Goal: Transaction & Acquisition: Purchase product/service

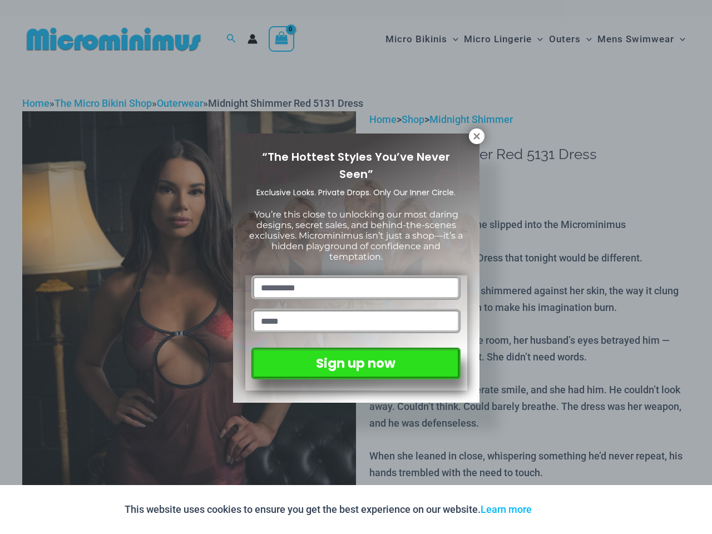
click at [356, 275] on input "text" at bounding box center [356, 287] width 209 height 24
click at [566, 510] on button "Accept" at bounding box center [563, 509] width 47 height 27
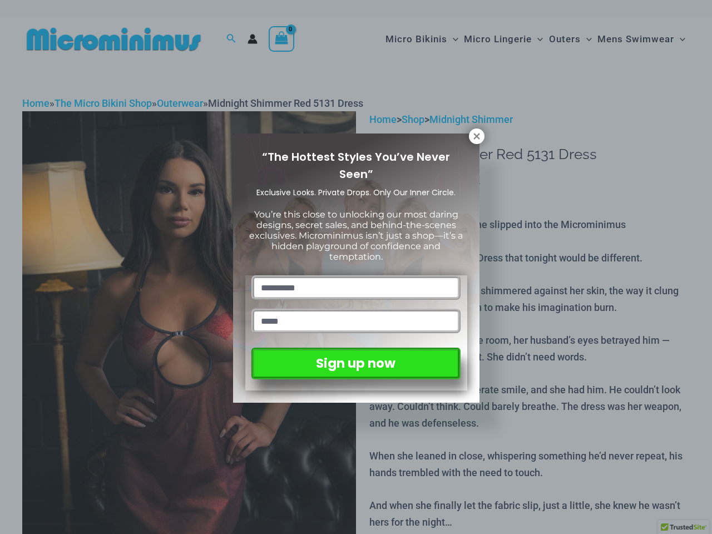
click at [356, 275] on input "text" at bounding box center [356, 287] width 209 height 24
click at [477, 136] on icon at bounding box center [477, 136] width 6 height 6
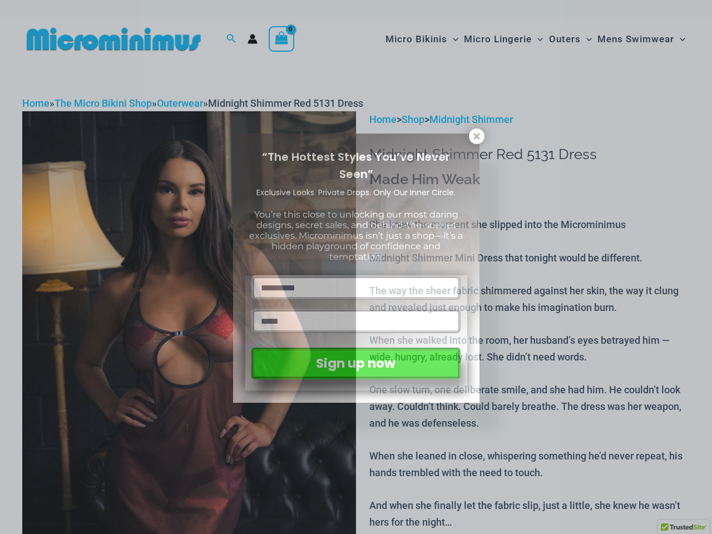
click at [477, 136] on icon at bounding box center [477, 136] width 6 height 6
click at [476, 136] on icon at bounding box center [477, 136] width 6 height 6
